Goal: Communication & Community: Answer question/provide support

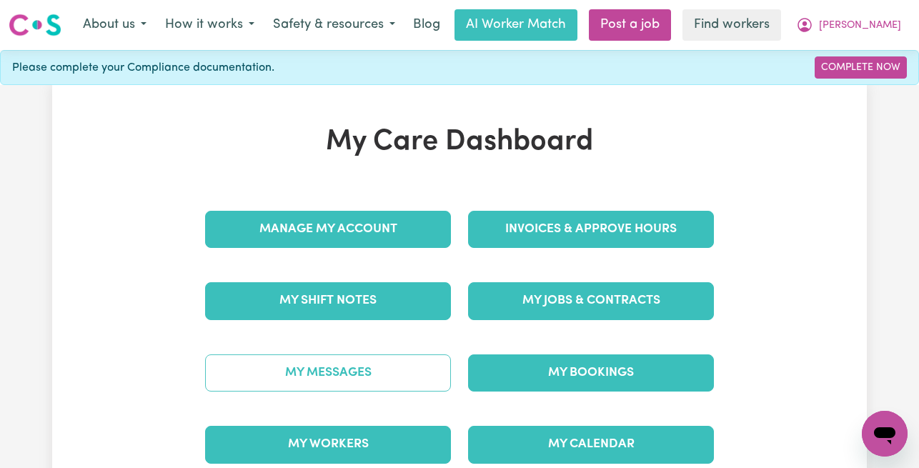
click at [386, 384] on link "My Messages" at bounding box center [328, 372] width 246 height 37
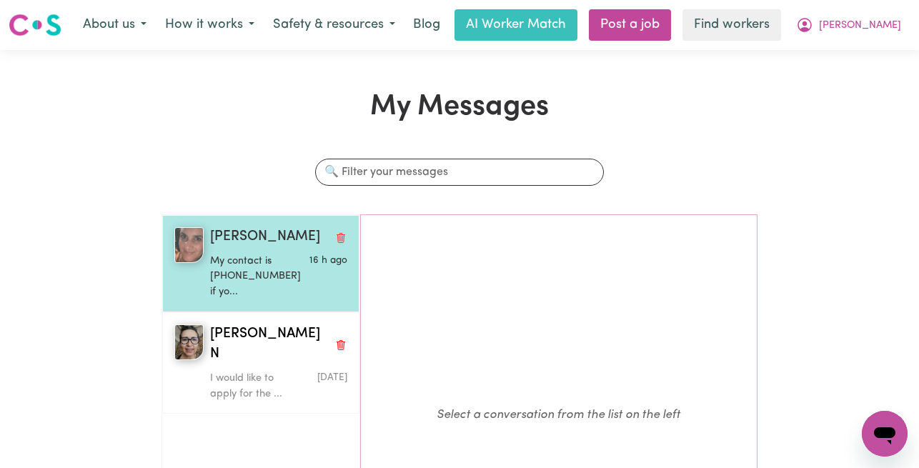
click at [219, 265] on p "My contact is [PHONE_NUMBER] if yo..." at bounding box center [255, 277] width 91 height 46
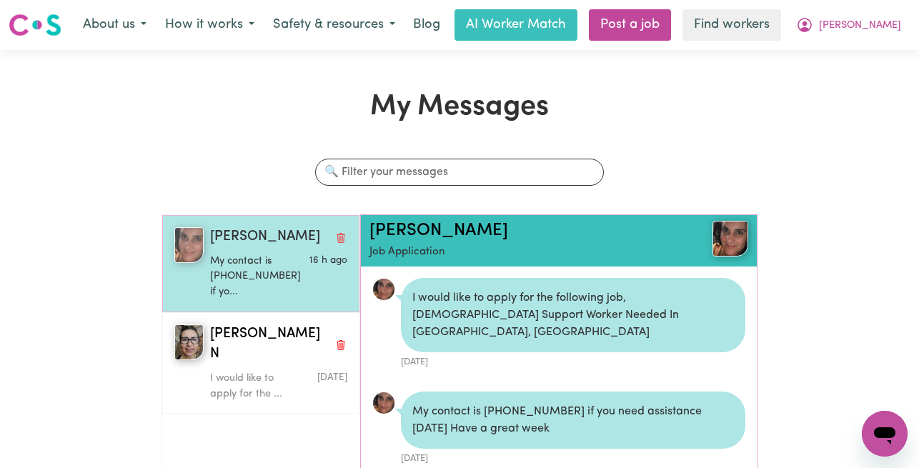
scroll to position [9, 0]
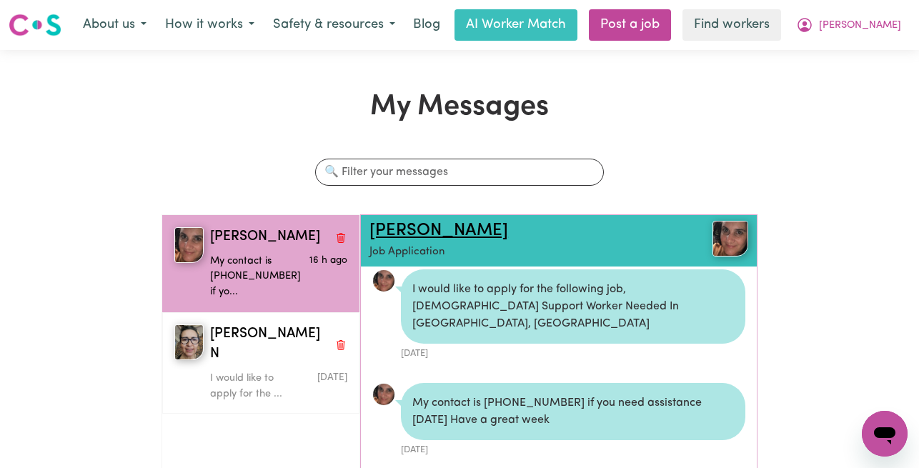
click at [392, 227] on link "Ann-Maree H" at bounding box center [438, 230] width 139 height 17
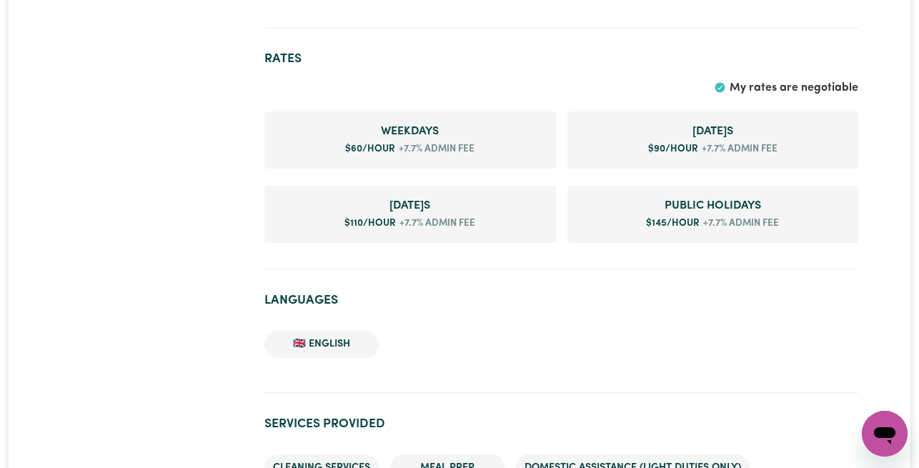
scroll to position [1286, 0]
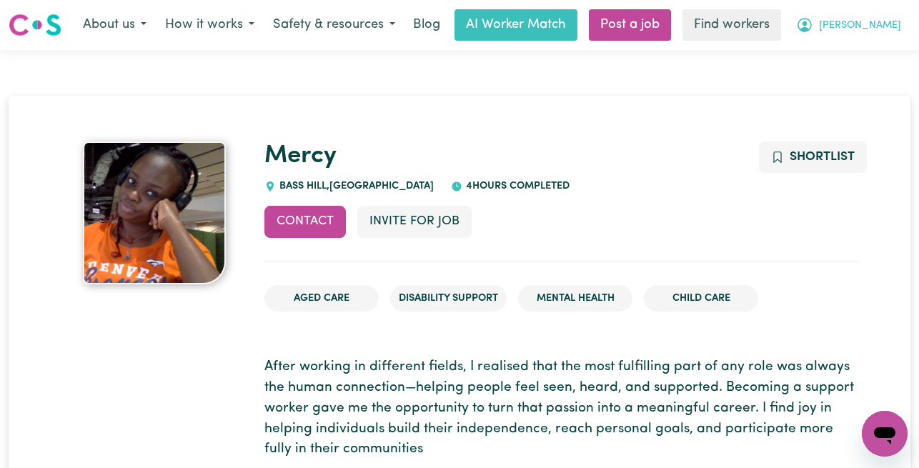
click at [889, 24] on span "[PERSON_NAME]" at bounding box center [860, 26] width 82 height 16
click at [865, 77] on link "Logout" at bounding box center [852, 82] width 113 height 27
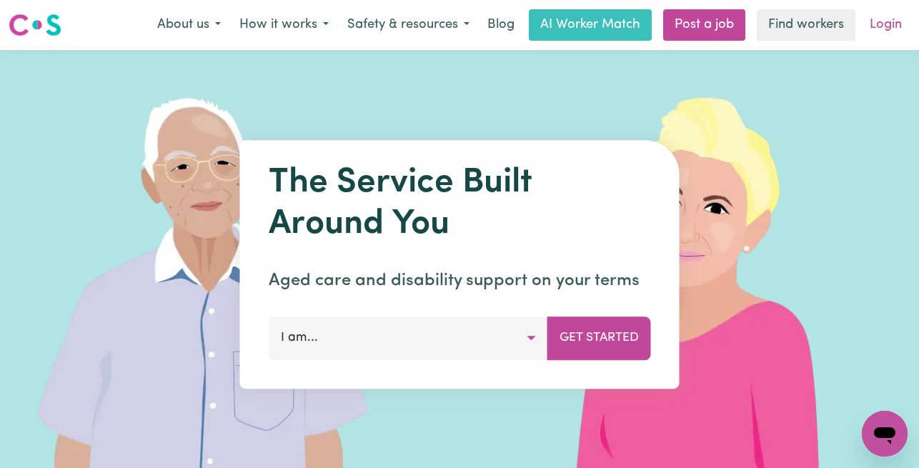
click at [909, 14] on div "Menu About us How it works Safety & resources Blog AI Worker Match Post a job F…" at bounding box center [459, 25] width 919 height 33
click at [896, 22] on link "Login" at bounding box center [885, 24] width 49 height 31
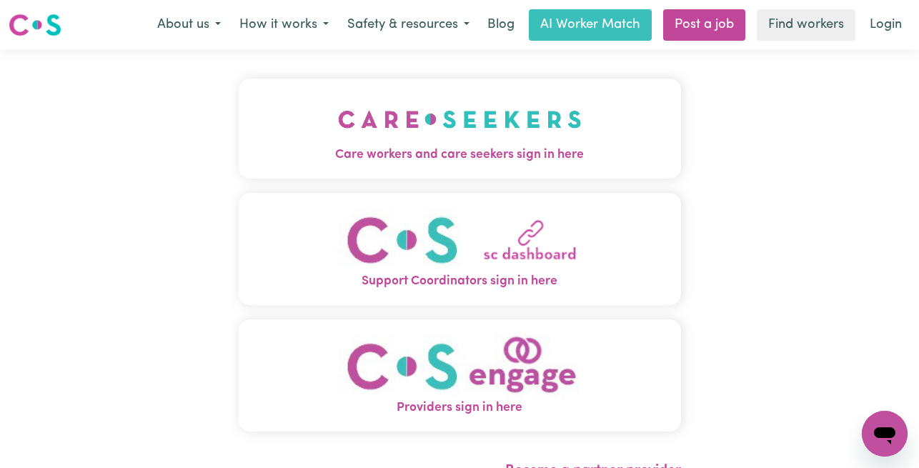
click at [664, 150] on span "Care workers and care seekers sign in here" at bounding box center [460, 155] width 442 height 19
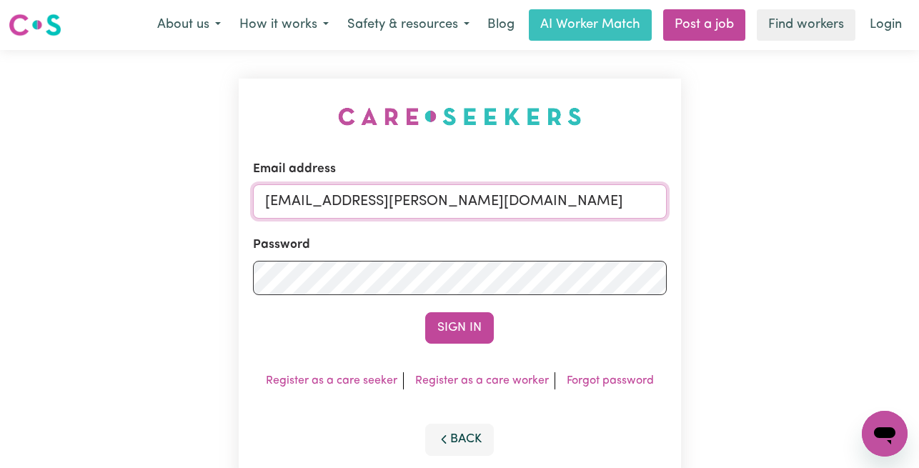
drag, startPoint x: 636, startPoint y: 199, endPoint x: 336, endPoint y: 200, distance: 300.0
click at [336, 200] on input "superuser~CristinaFernandezHCS@careseekers.com.au" at bounding box center [460, 201] width 414 height 34
paste input "Lorraineschliebs"
type input "superuser~Lorraineschliebs@careseekers.com.au"
click at [425, 312] on button "Sign In" at bounding box center [459, 327] width 69 height 31
